Goal: Communication & Community: Answer question/provide support

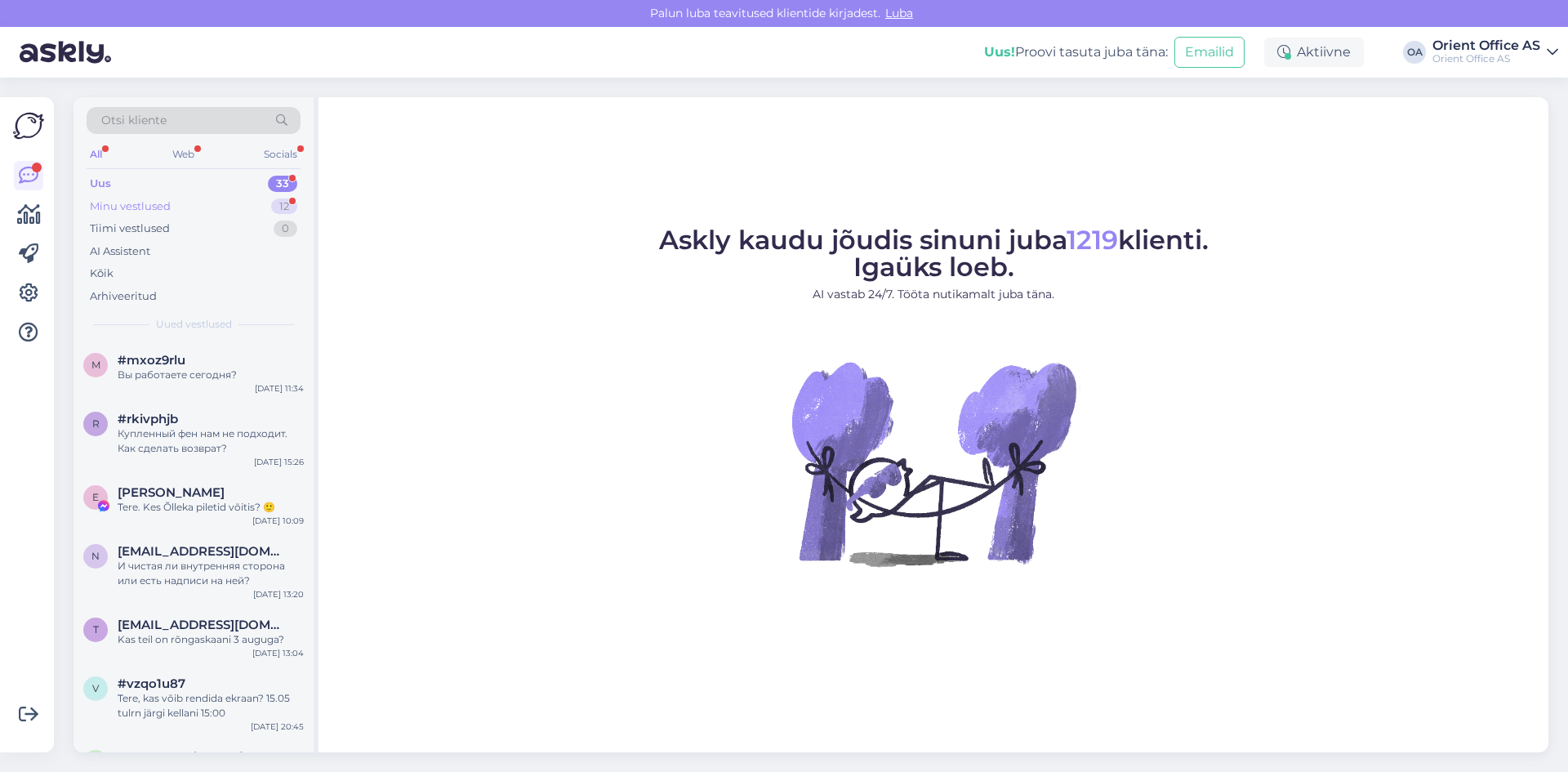
click at [187, 204] on div "Minu vestlused 12" at bounding box center [193, 206] width 214 height 23
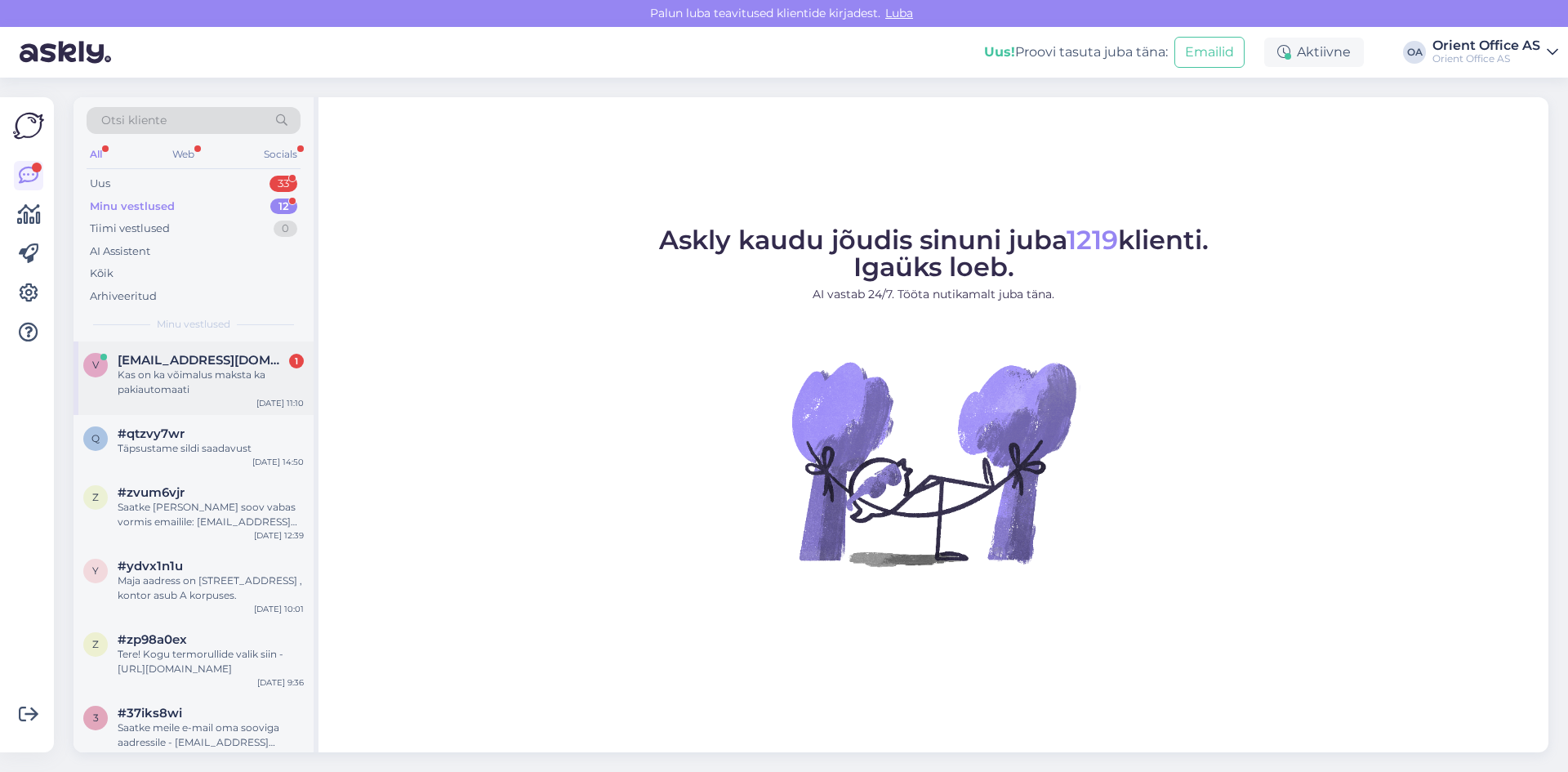
click at [192, 366] on span "[EMAIL_ADDRESS][DOMAIN_NAME]" at bounding box center [202, 360] width 170 height 15
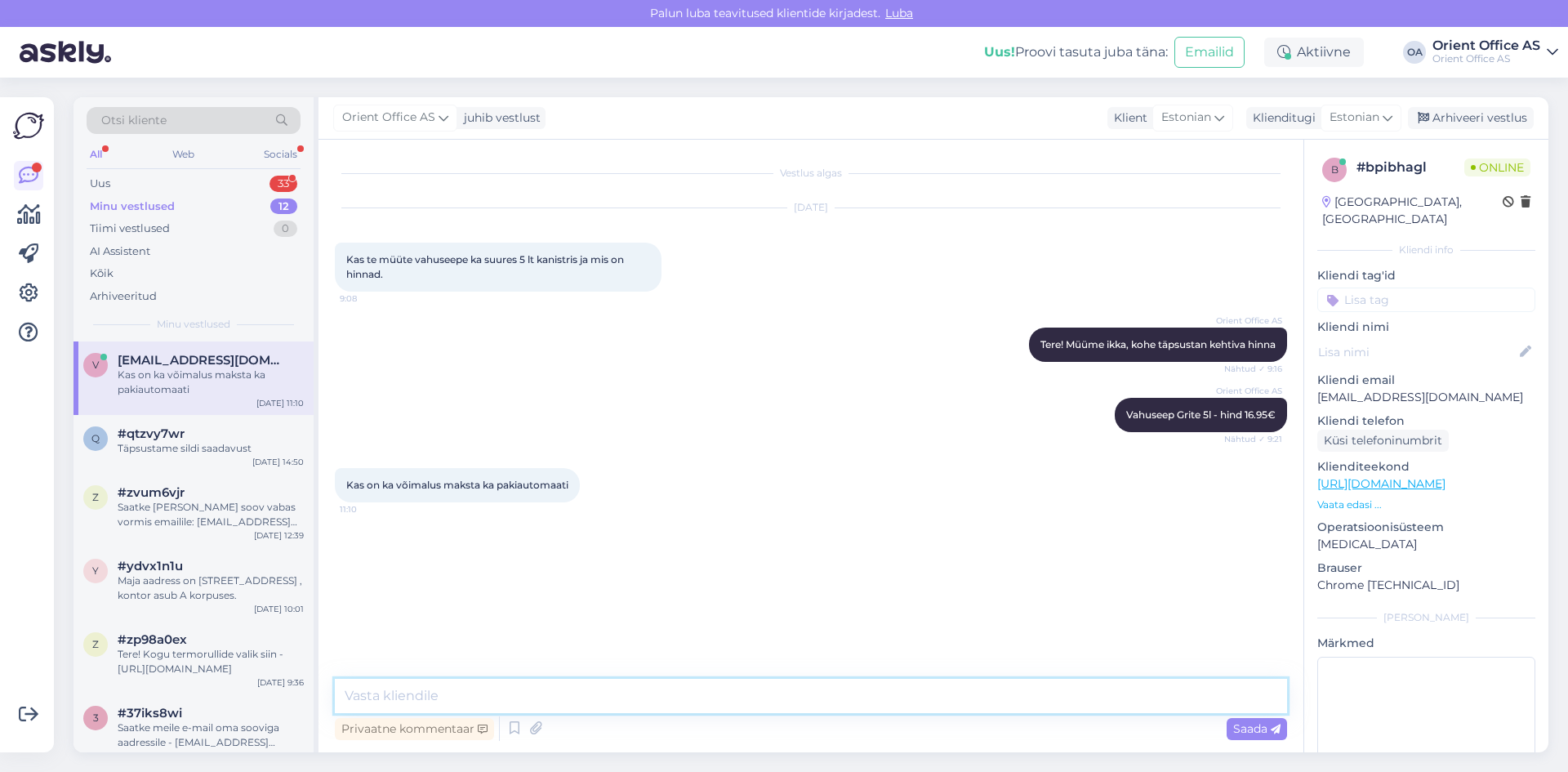
click at [450, 703] on textarea at bounding box center [811, 695] width 952 height 35
type textarea "T"
type textarea "Pakiautomaati maksta ei ole võimalik, makse tuleb sooritada enne kauba postitam…"
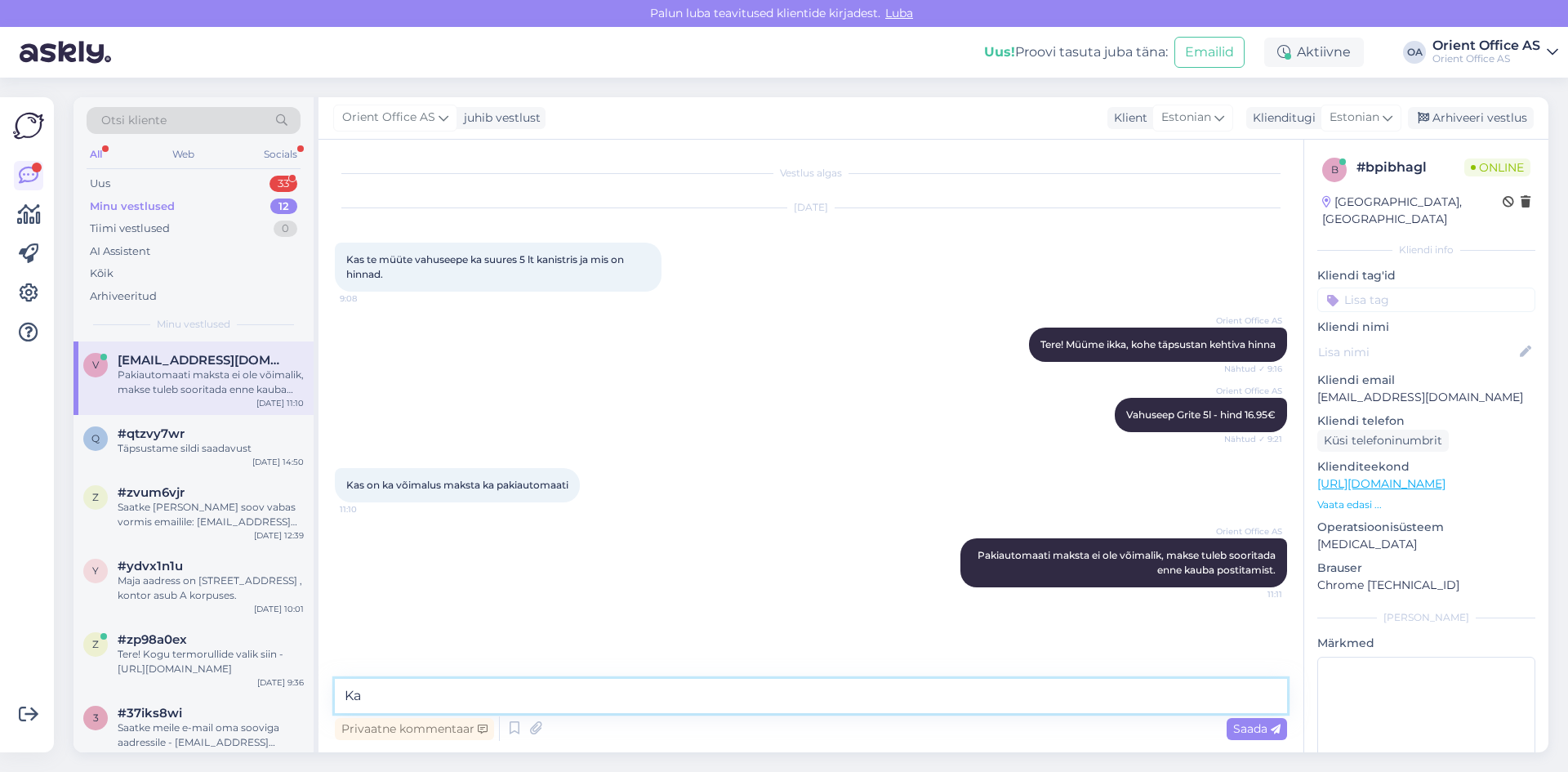
type textarea "K"
type textarea "Kui soovite toodet tellida, siis palun saatke meile e-mail aadressile [EMAIL_AD…"
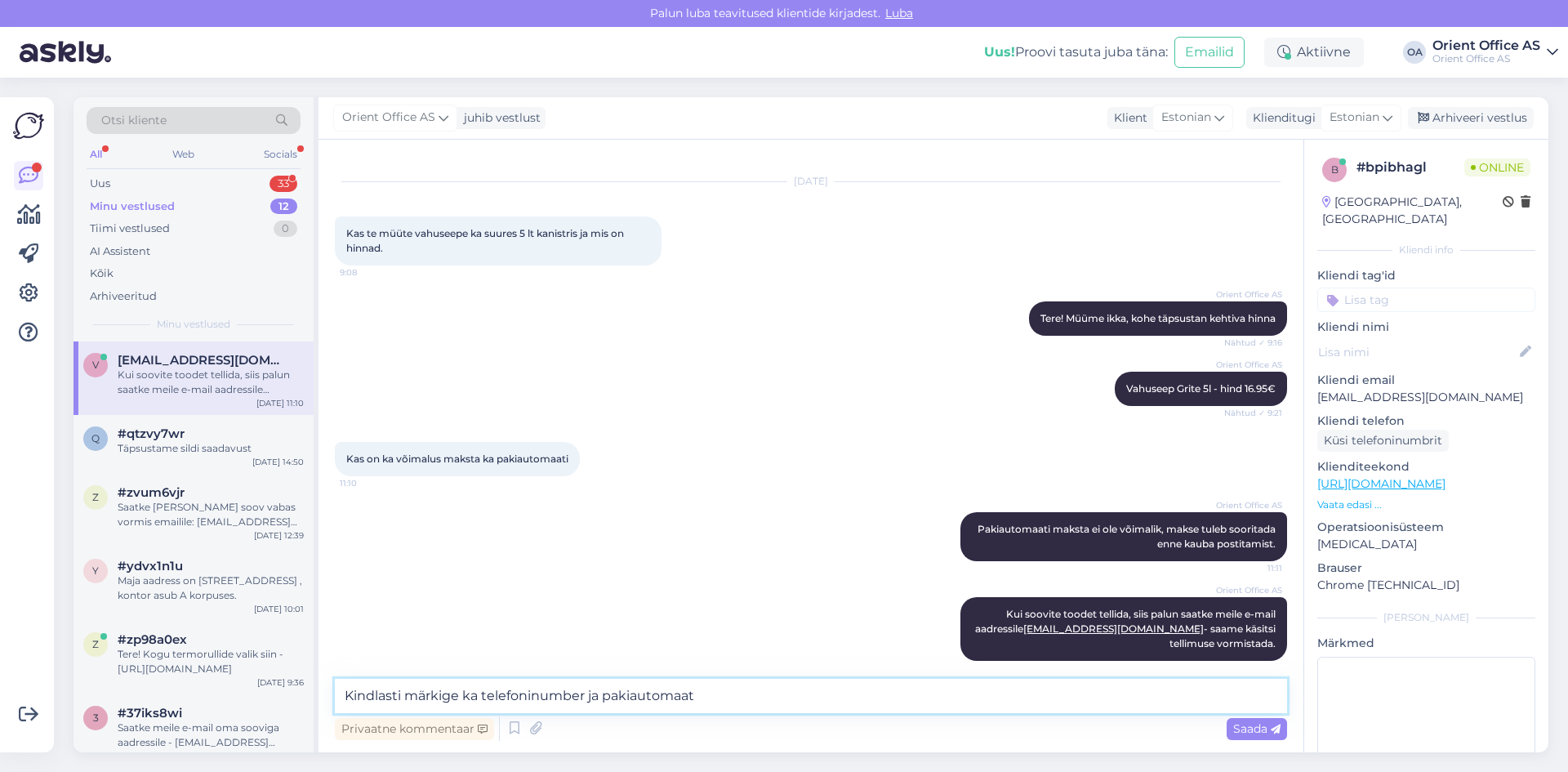
click at [463, 690] on textarea "Kindlasti märkige ka telefoninumber ja pakiautomaat" at bounding box center [811, 695] width 952 height 35
click at [756, 690] on textarea "Kindlasti märkige ära ka telefoninumber ja pakiautomaat" at bounding box center [811, 695] width 952 height 35
type textarea "Kindlasti märkige ära ka telefoninumber ja pakiautomaat !"
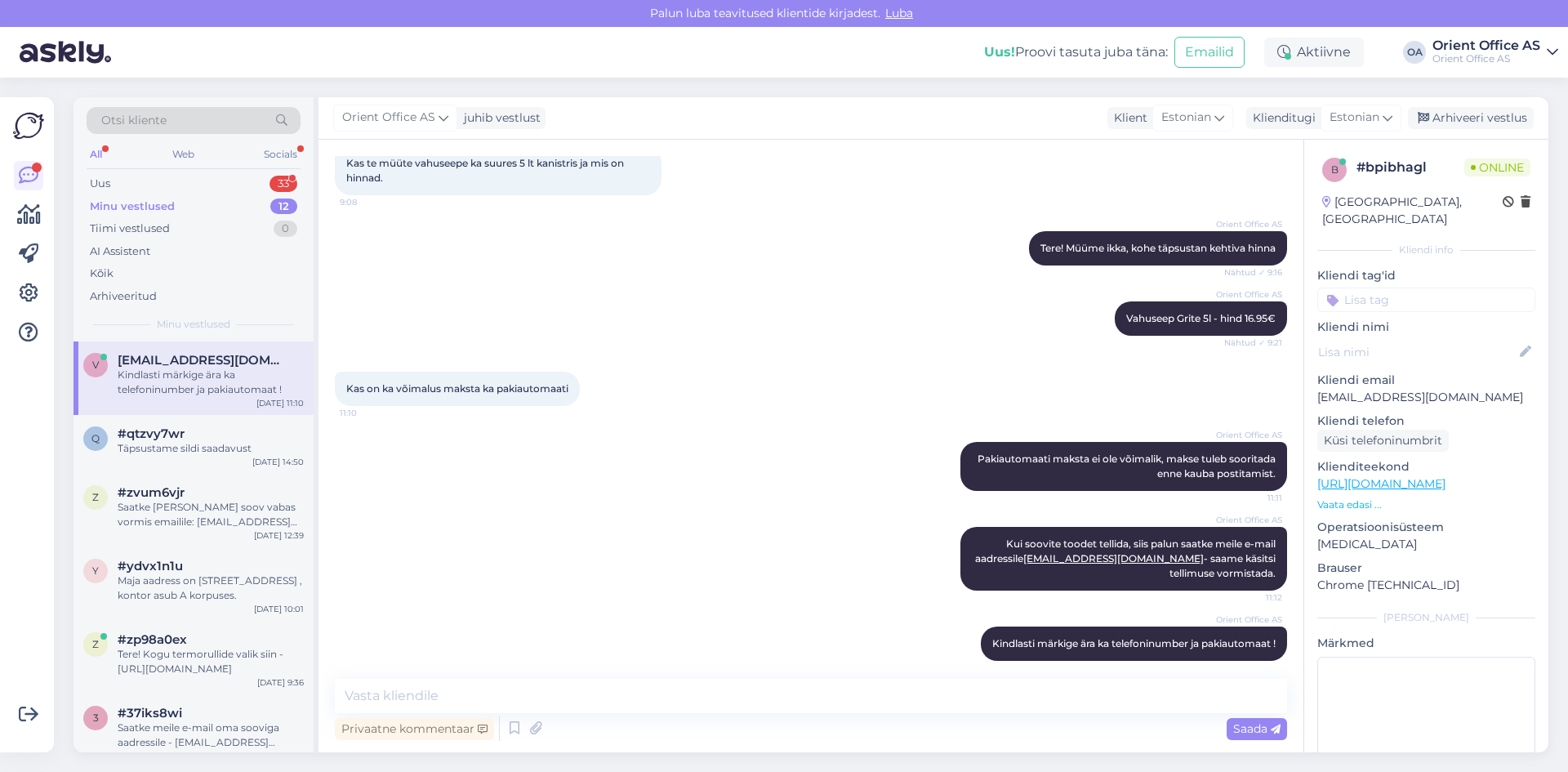
click at [126, 201] on div "Minu vestlused" at bounding box center [131, 207] width 84 height 16
click at [178, 344] on div "v [EMAIL_ADDRESS][DOMAIN_NAME] Kindlasti märkige ära ka telefoninumber ja pakia…" at bounding box center [194, 379] width 240 height 74
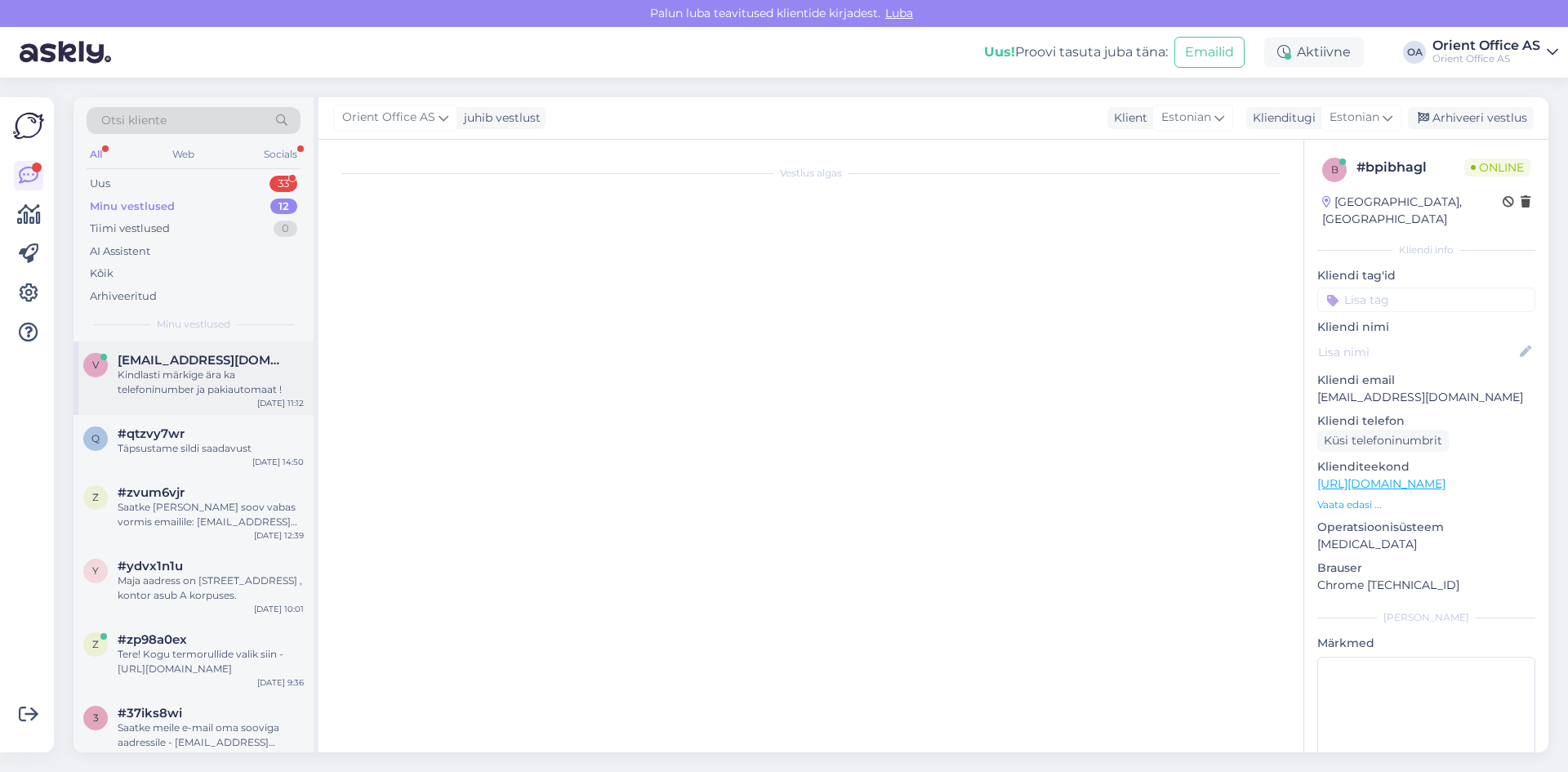
scroll to position [0, 0]
click at [209, 387] on div "Kindlasti märkige ära ka telefoninumber ja pakiautomaat !" at bounding box center [210, 383] width 186 height 30
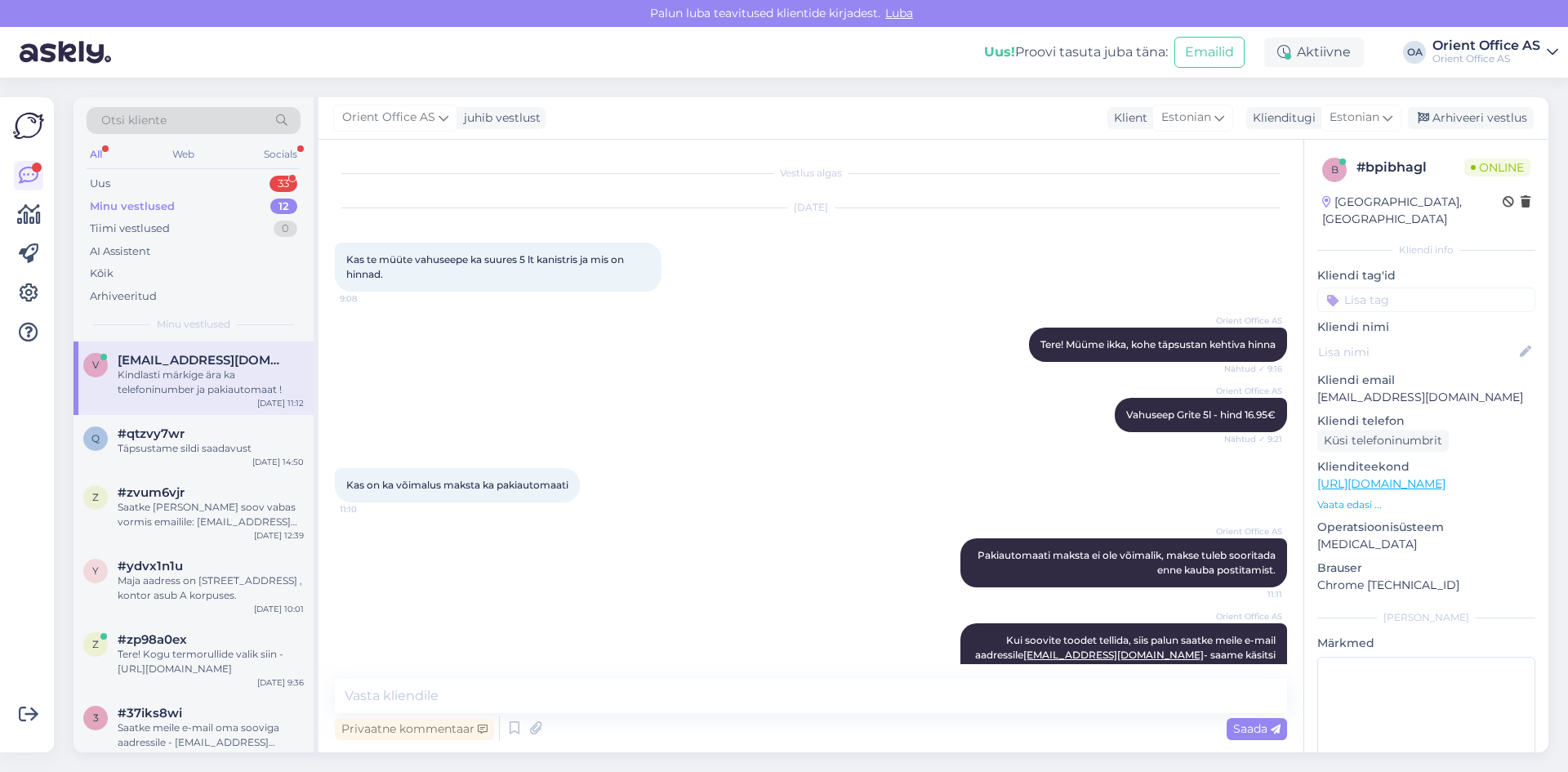
scroll to position [96, 0]
